Goal: Task Accomplishment & Management: Complete application form

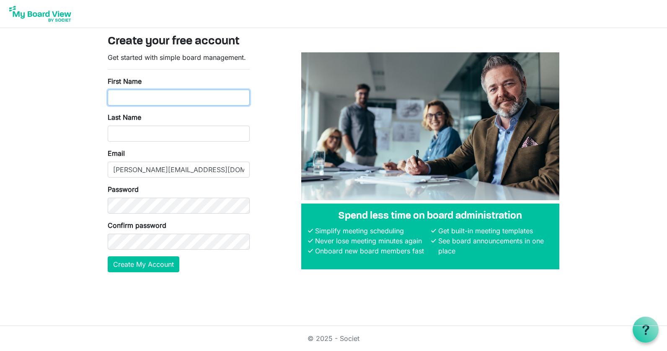
click at [135, 93] on input "First Name" at bounding box center [179, 98] width 142 height 16
type input "Melissa"
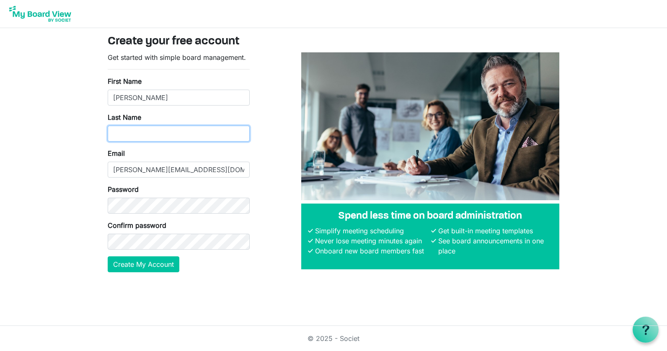
click at [135, 137] on input "Last Name" at bounding box center [179, 134] width 142 height 16
type input "Croteau"
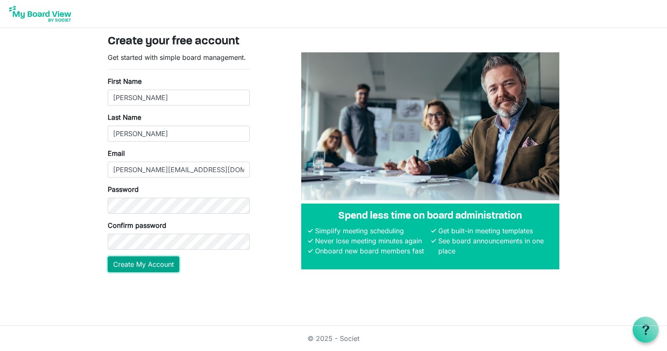
click at [131, 263] on button "Create My Account" at bounding box center [144, 265] width 72 height 16
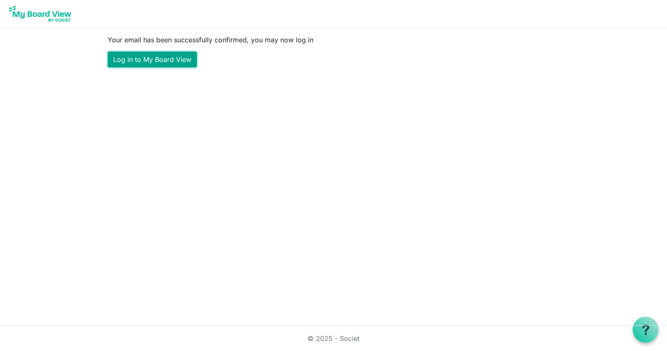
click at [150, 60] on link "Log in to My Board View" at bounding box center [152, 60] width 89 height 16
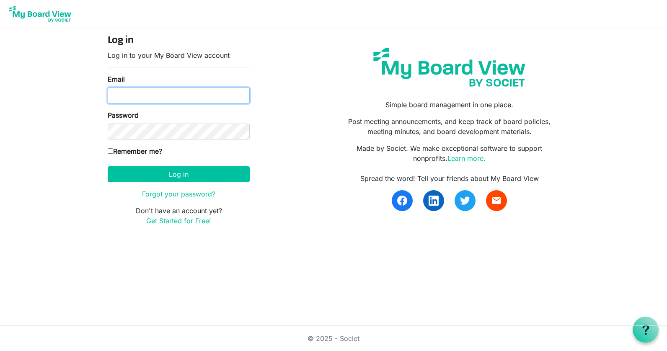
type input "croteau.m@blackcinematicarts-edu.org"
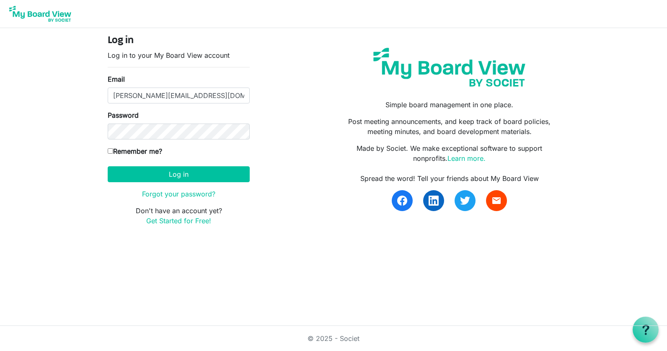
click at [109, 151] on input "Remember me?" at bounding box center [110, 150] width 5 height 5
checkbox input "true"
click at [132, 177] on button "Log in" at bounding box center [179, 174] width 142 height 16
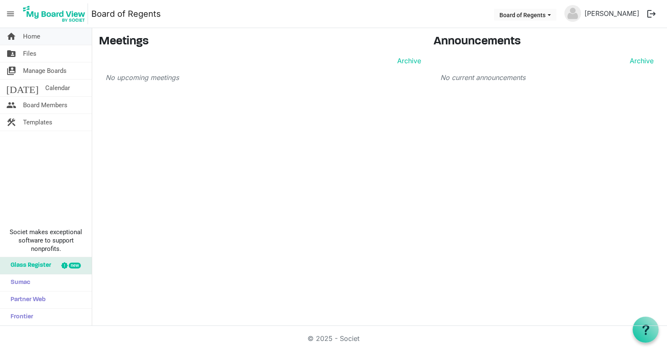
click at [35, 35] on span "Home" at bounding box center [31, 36] width 17 height 17
click at [29, 52] on span "Files" at bounding box center [29, 53] width 13 height 17
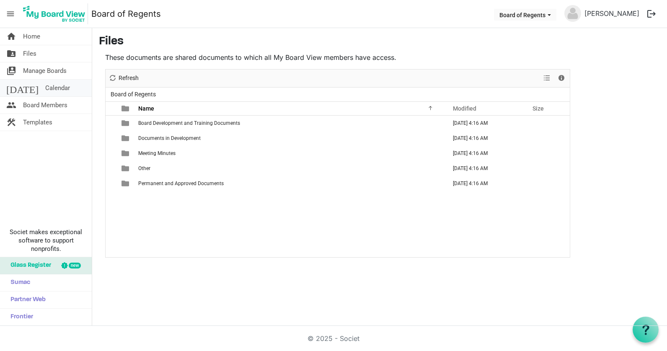
click at [45, 91] on span "Calendar" at bounding box center [57, 88] width 25 height 17
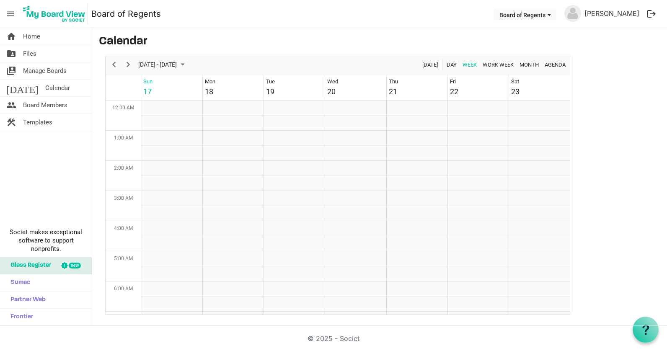
scroll to position [272, 0]
click at [33, 37] on span "Home" at bounding box center [31, 36] width 17 height 17
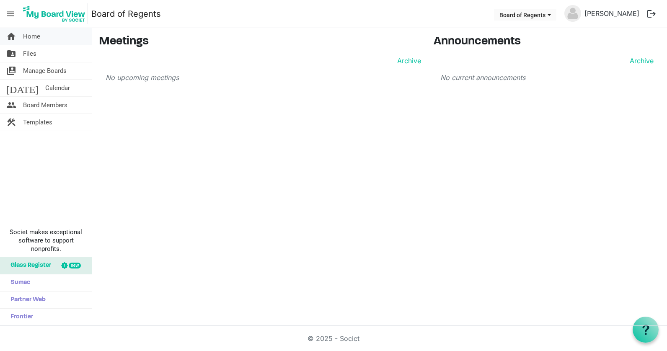
click at [36, 39] on span "Home" at bounding box center [31, 36] width 17 height 17
click at [614, 14] on link "[PERSON_NAME]" at bounding box center [612, 13] width 62 height 17
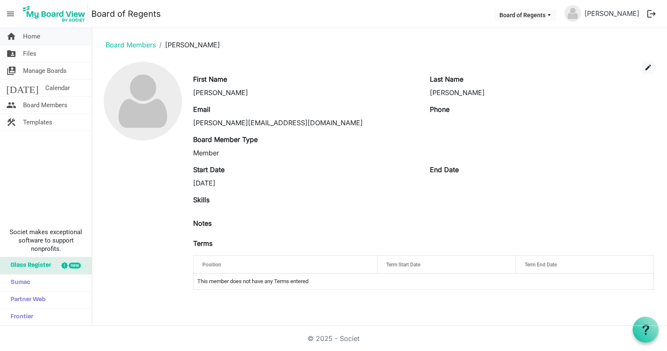
click at [30, 32] on span "Home" at bounding box center [31, 36] width 17 height 17
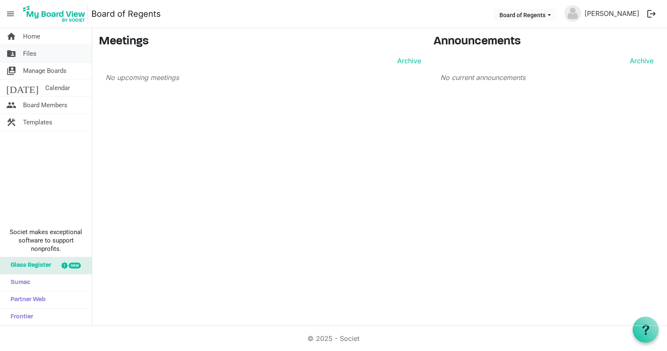
click at [29, 52] on span "Files" at bounding box center [29, 53] width 13 height 17
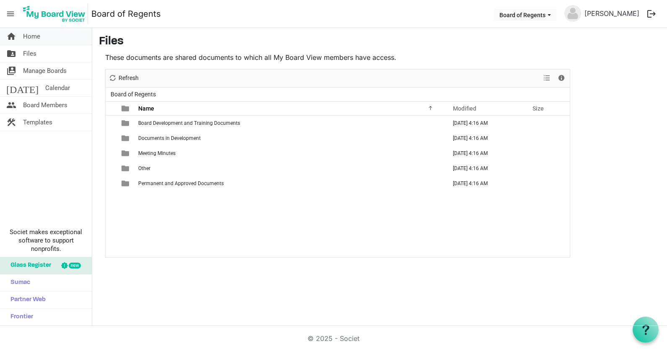
click at [30, 36] on span "Home" at bounding box center [31, 36] width 17 height 17
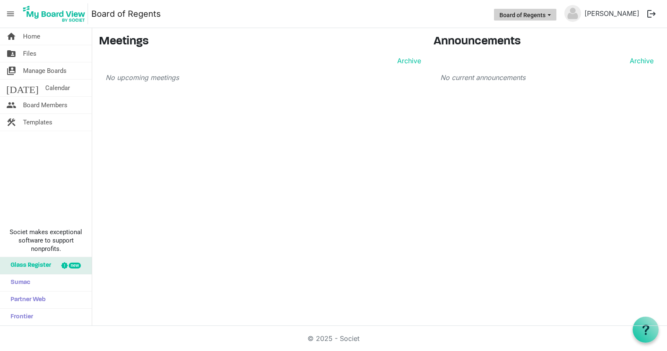
click at [553, 15] on span "Board of Regents dropdownbutton" at bounding box center [550, 14] width 8 height 3
click at [563, 115] on div "home Home folder_shared Files switch_account Manage Boards today Calendar peopl…" at bounding box center [333, 177] width 667 height 298
